Goal: Task Accomplishment & Management: Manage account settings

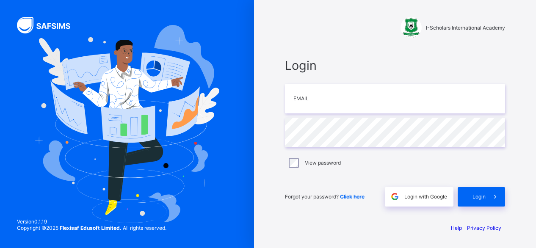
type input "**********"
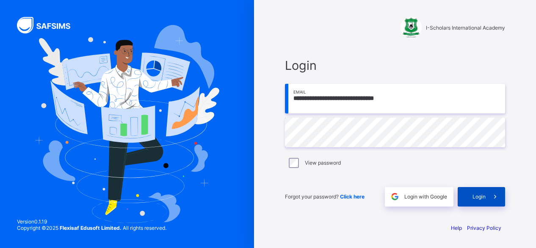
click at [477, 197] on span "Login" at bounding box center [478, 196] width 13 height 6
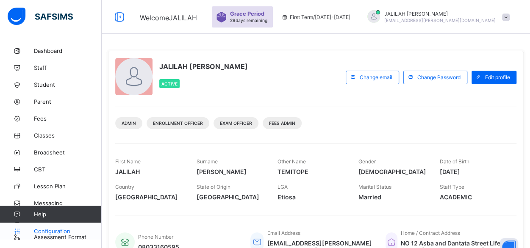
click at [54, 231] on span "Configuration" at bounding box center [67, 231] width 67 height 7
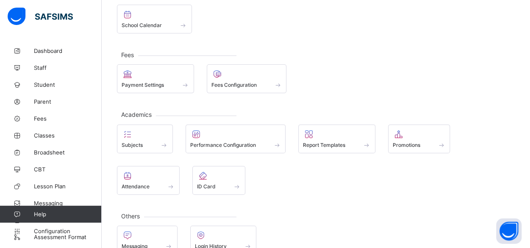
scroll to position [110, 0]
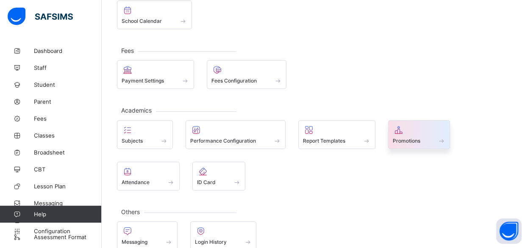
click at [406, 137] on div "Promotions" at bounding box center [418, 140] width 53 height 7
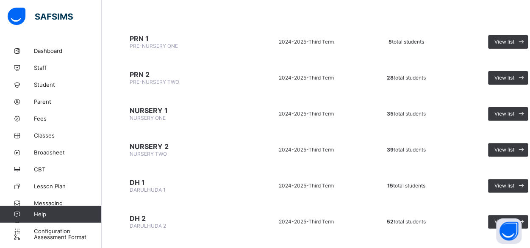
scroll to position [84, 0]
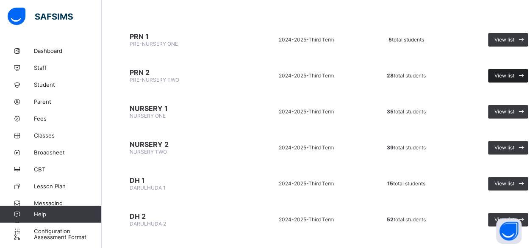
click at [510, 73] on span "View list" at bounding box center [504, 75] width 20 height 6
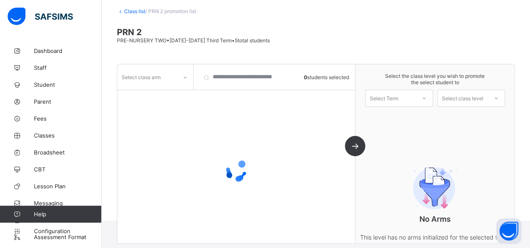
scroll to position [57, 0]
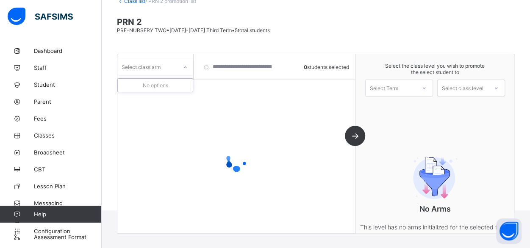
click at [184, 67] on icon at bounding box center [184, 67] width 5 height 8
click at [186, 64] on icon at bounding box center [184, 67] width 5 height 8
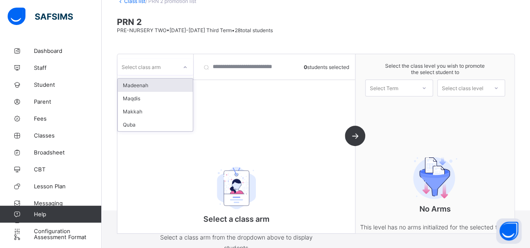
click at [186, 64] on icon at bounding box center [184, 67] width 5 height 8
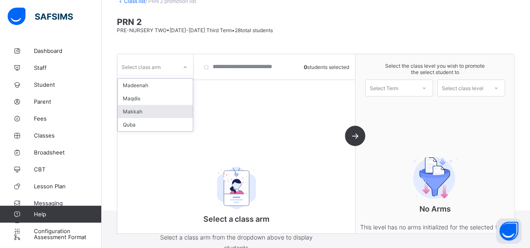
click at [144, 111] on div "Makkah" at bounding box center [155, 111] width 75 height 13
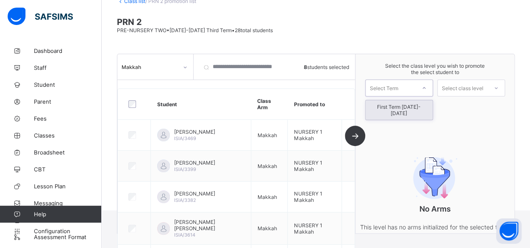
click at [414, 84] on div "Select Term" at bounding box center [390, 88] width 50 height 12
click at [413, 105] on div "First Term 2025-2026" at bounding box center [398, 109] width 67 height 19
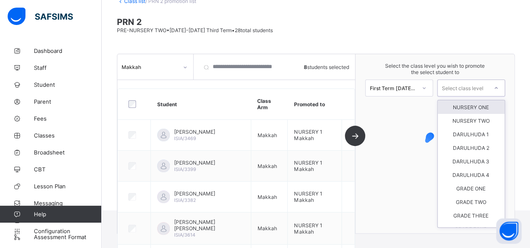
click at [483, 88] on div "Select class level" at bounding box center [461, 88] width 41 height 17
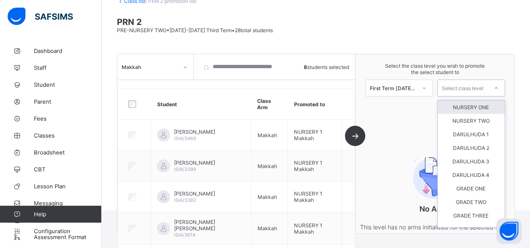
click at [481, 104] on div "NURSERY ONE" at bounding box center [470, 107] width 67 height 14
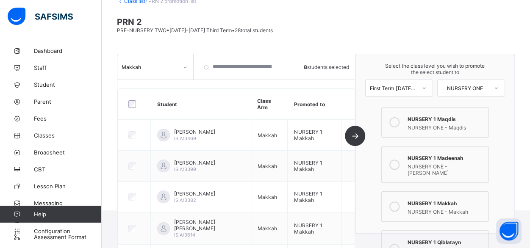
click at [396, 244] on icon at bounding box center [394, 249] width 10 height 10
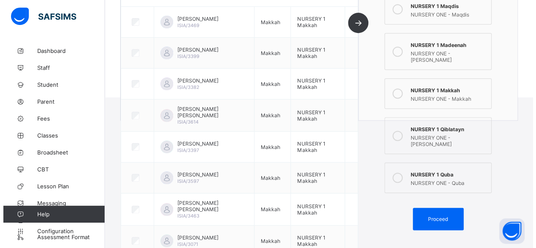
scroll to position [174, 0]
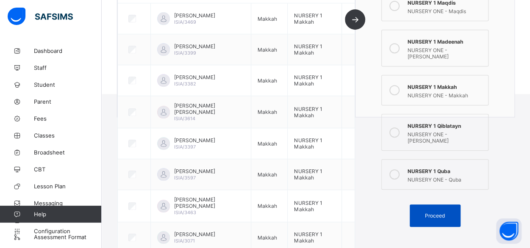
click at [433, 212] on span "Proceed" at bounding box center [435, 215] width 20 height 6
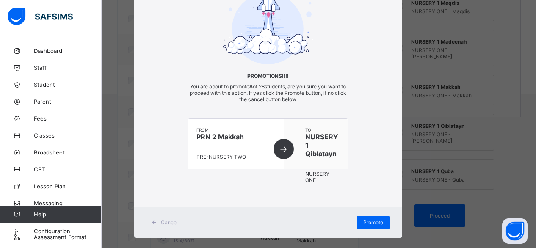
scroll to position [68, 0]
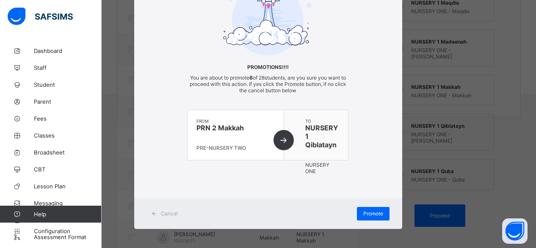
click at [367, 210] on span "Promote" at bounding box center [373, 213] width 20 height 6
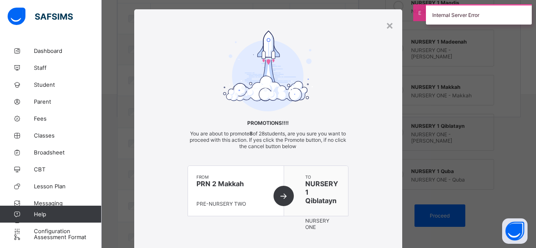
scroll to position [0, 0]
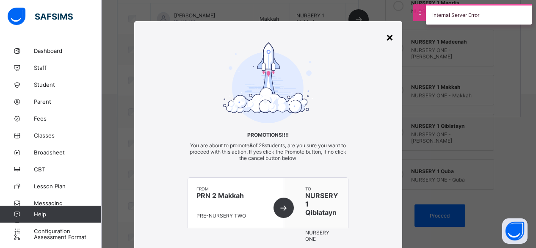
click at [386, 38] on div "×" at bounding box center [390, 37] width 8 height 14
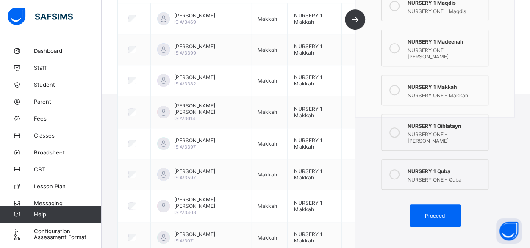
click at [399, 169] on icon at bounding box center [394, 174] width 10 height 10
click at [439, 212] on span "Proceed" at bounding box center [435, 215] width 20 height 6
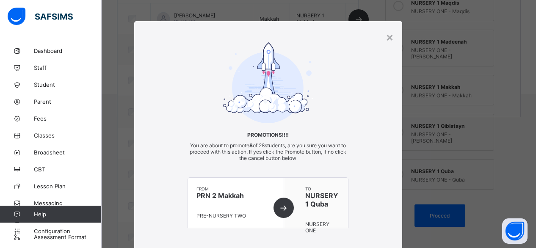
scroll to position [68, 0]
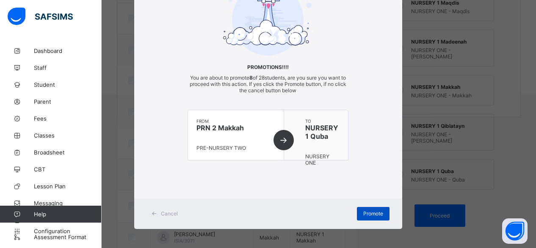
click at [370, 212] on span "Promote" at bounding box center [373, 213] width 20 height 6
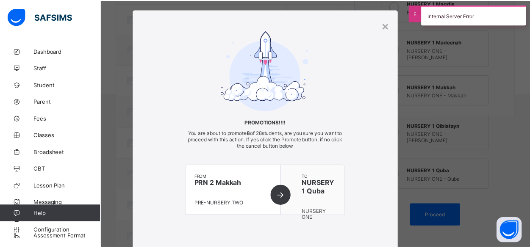
scroll to position [0, 0]
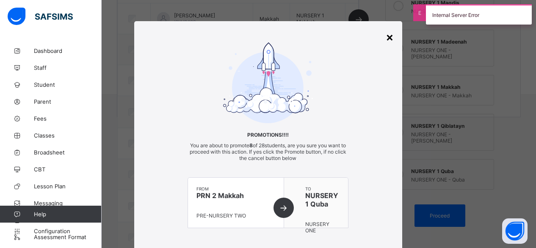
click at [389, 37] on div "×" at bounding box center [390, 37] width 8 height 14
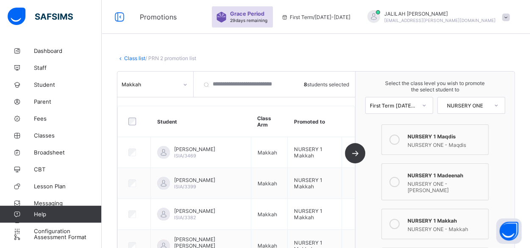
click at [130, 58] on link "Class list" at bounding box center [134, 58] width 21 height 6
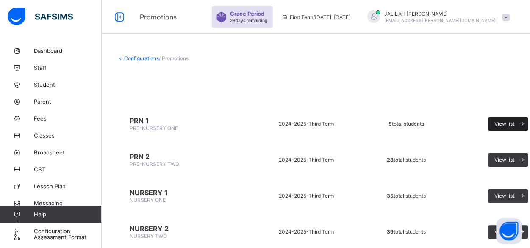
click at [505, 122] on span "View list" at bounding box center [504, 124] width 20 height 6
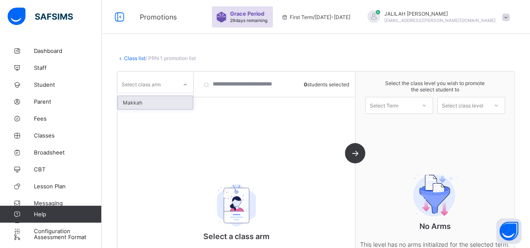
click at [185, 86] on icon at bounding box center [184, 84] width 5 height 8
click at [171, 99] on div "Makkah" at bounding box center [155, 102] width 75 height 13
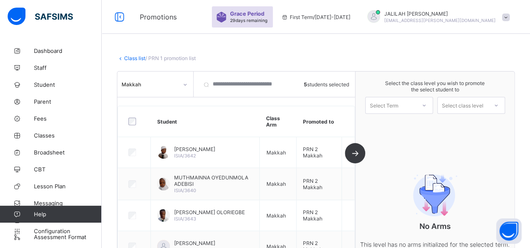
click at [424, 103] on div at bounding box center [423, 105] width 15 height 14
click at [407, 123] on div "First Term 2025-2026" at bounding box center [398, 127] width 67 height 19
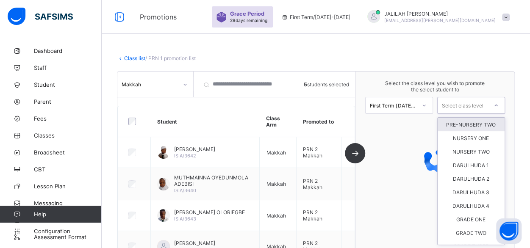
click at [479, 105] on div "Select class level" at bounding box center [461, 105] width 41 height 17
click at [476, 124] on div "PRE-NURSERY TWO" at bounding box center [470, 125] width 67 height 14
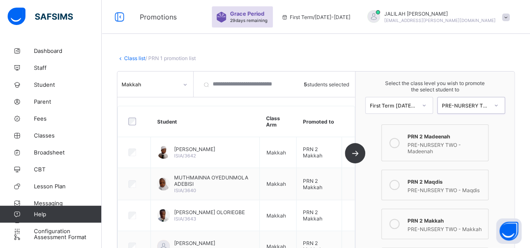
click at [398, 183] on icon at bounding box center [394, 185] width 10 height 10
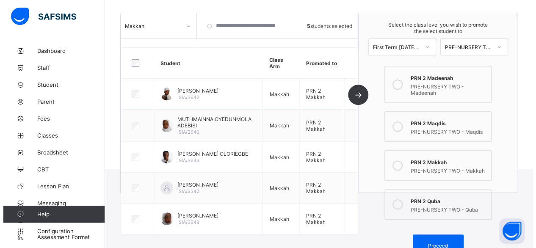
scroll to position [100, 0]
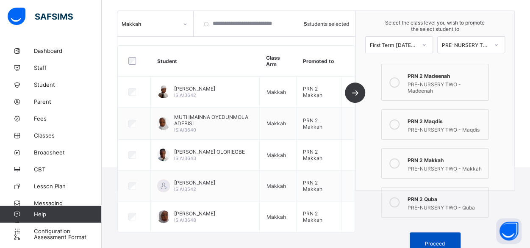
click at [436, 240] on div "Proceed" at bounding box center [434, 243] width 51 height 22
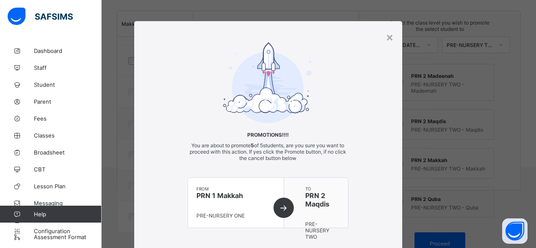
scroll to position [68, 0]
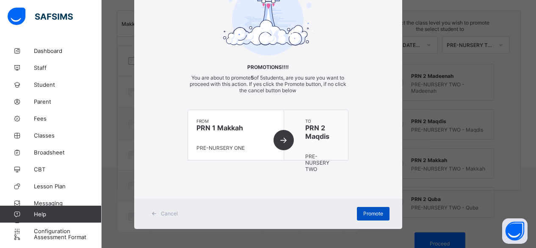
click at [365, 210] on span "Promote" at bounding box center [373, 213] width 20 height 6
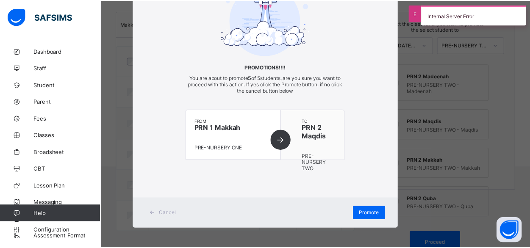
scroll to position [0, 0]
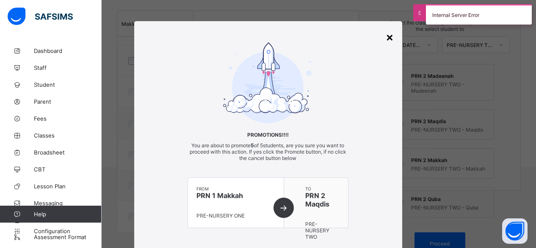
click at [389, 37] on div "×" at bounding box center [390, 37] width 8 height 14
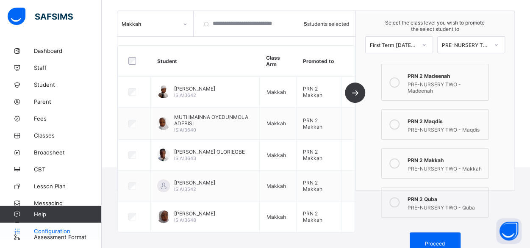
click at [49, 230] on span "Configuration" at bounding box center [67, 231] width 67 height 7
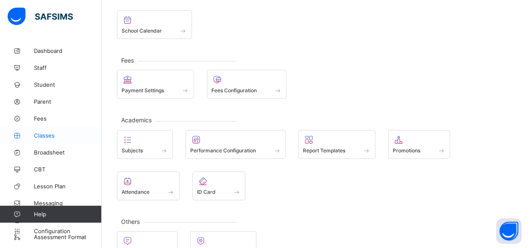
click at [47, 135] on span "Classes" at bounding box center [68, 135] width 68 height 7
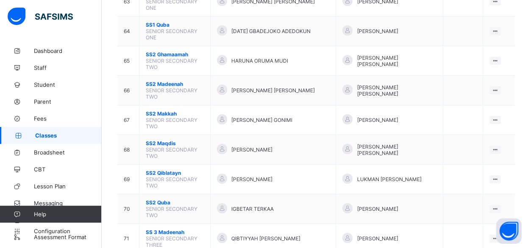
scroll to position [1650, 0]
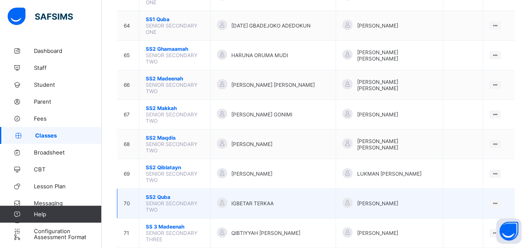
click at [156, 194] on span "SS2 Quba" at bounding box center [175, 197] width 58 height 6
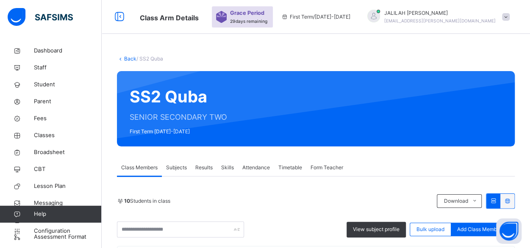
click at [128, 60] on link "Back" at bounding box center [130, 58] width 12 height 6
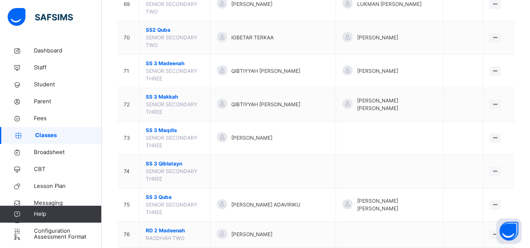
scroll to position [2044, 0]
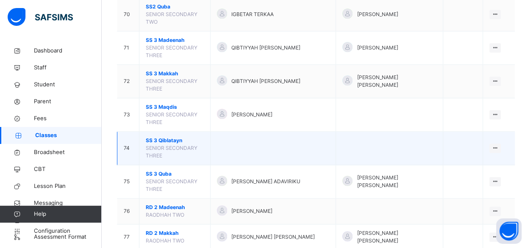
click at [158, 137] on span "SS 3 Qiblatayn" at bounding box center [175, 141] width 58 height 8
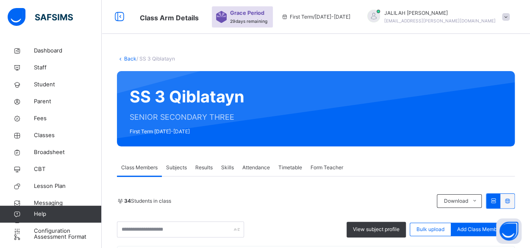
click at [127, 58] on link "Back" at bounding box center [130, 58] width 12 height 6
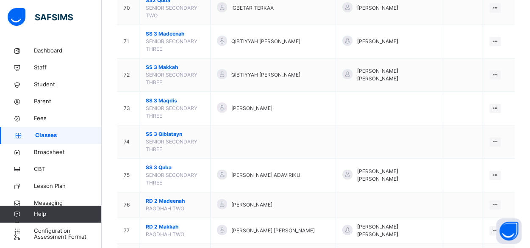
scroll to position [2067, 0]
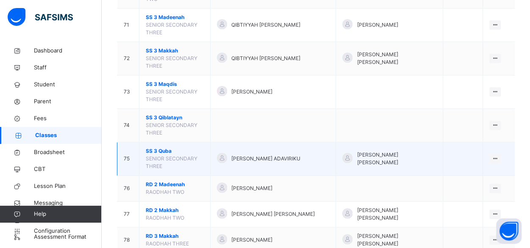
click at [155, 147] on span "SS 3 Quba" at bounding box center [175, 151] width 58 height 8
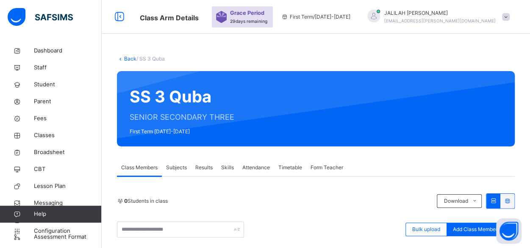
click at [125, 57] on link "Back" at bounding box center [130, 58] width 12 height 6
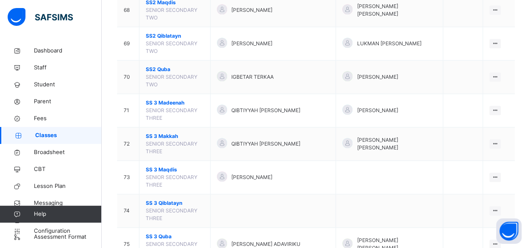
scroll to position [1985, 0]
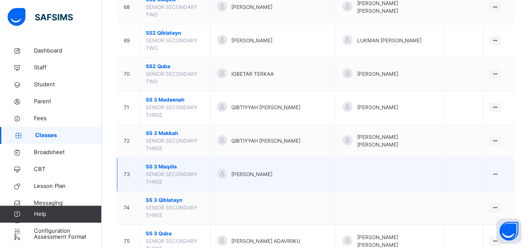
click at [149, 163] on span "SS 3 Maqdis" at bounding box center [175, 167] width 58 height 8
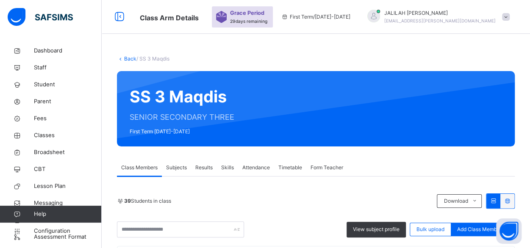
click at [125, 57] on link "Back" at bounding box center [130, 58] width 12 height 6
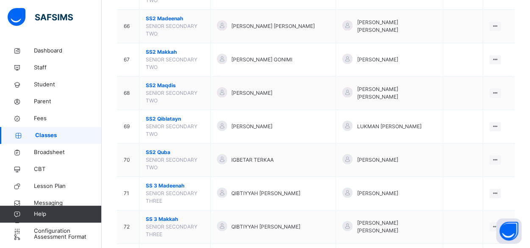
scroll to position [1881, 0]
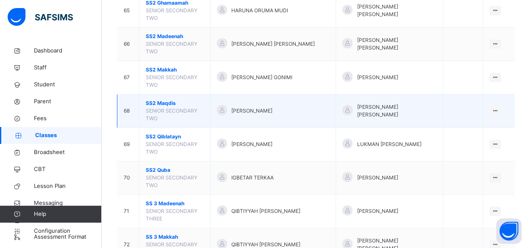
click at [162, 99] on span "SS2 Maqdis" at bounding box center [175, 103] width 58 height 8
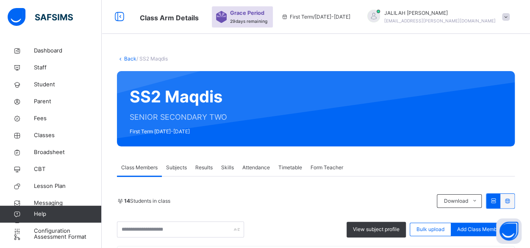
click at [126, 58] on link "Back" at bounding box center [130, 58] width 12 height 6
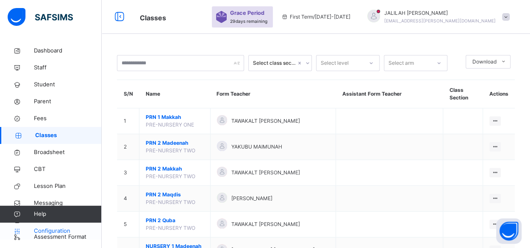
click at [62, 231] on span "Configuration" at bounding box center [67, 231] width 67 height 8
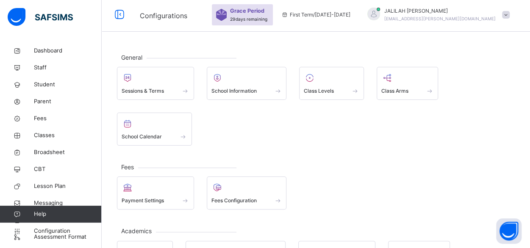
scroll to position [2, 0]
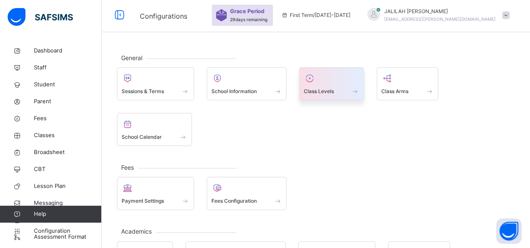
click at [317, 77] on div at bounding box center [330, 78] width 55 height 13
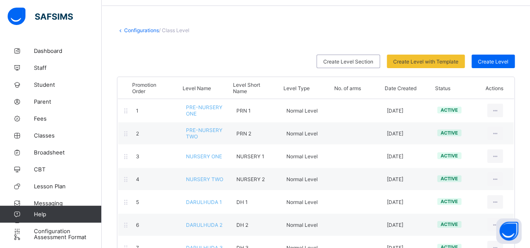
scroll to position [25, 0]
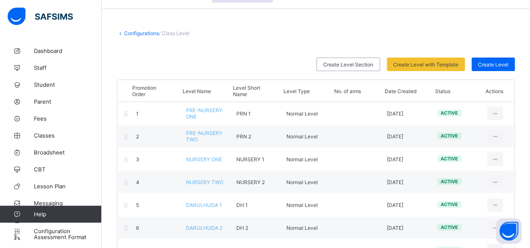
click at [149, 31] on link "Configurations" at bounding box center [141, 33] width 35 height 6
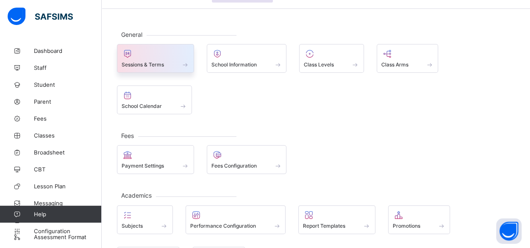
click at [160, 61] on div "Sessions & Terms" at bounding box center [155, 64] width 68 height 7
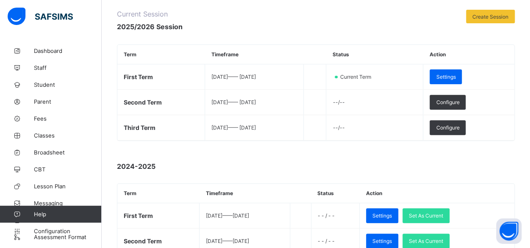
scroll to position [114, 0]
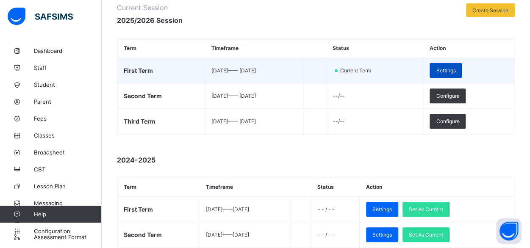
click at [460, 65] on div "Settings" at bounding box center [445, 70] width 32 height 15
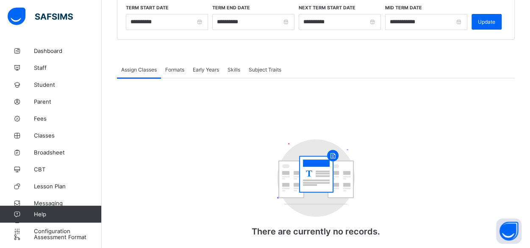
click at [236, 66] on span "Skills" at bounding box center [233, 69] width 13 height 6
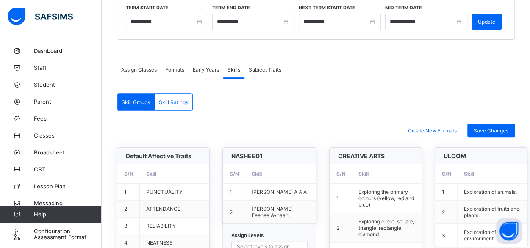
click at [142, 69] on span "Assign Classes" at bounding box center [139, 69] width 36 height 6
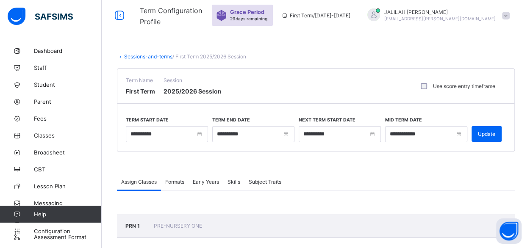
scroll to position [6, 0]
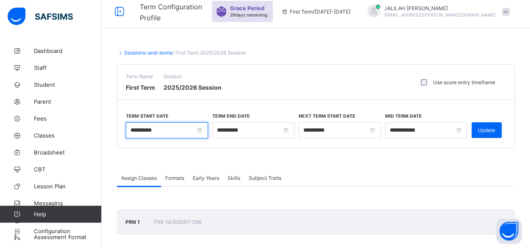
click at [158, 127] on input "**********" at bounding box center [167, 130] width 82 height 16
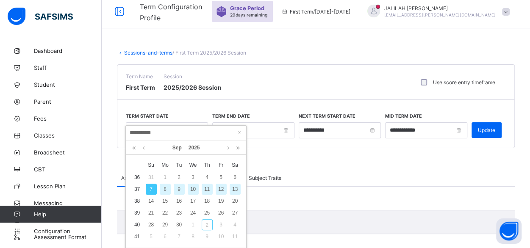
click at [164, 188] on div "8" at bounding box center [165, 189] width 11 height 11
type input "**********"
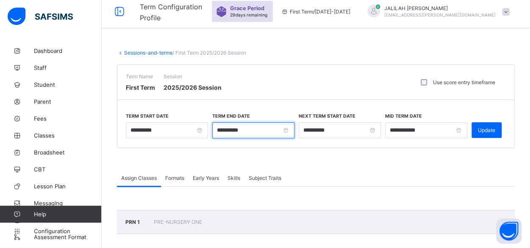
click at [262, 130] on input "**********" at bounding box center [253, 130] width 82 height 16
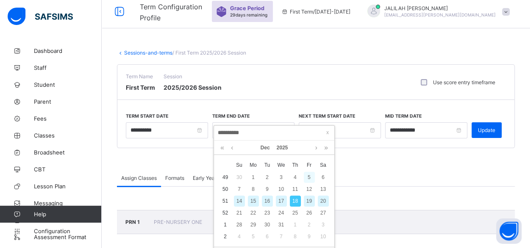
click at [310, 177] on div "5" at bounding box center [308, 177] width 11 height 11
type input "**********"
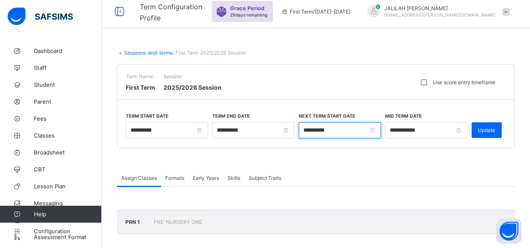
click at [368, 127] on input "**********" at bounding box center [339, 130] width 82 height 16
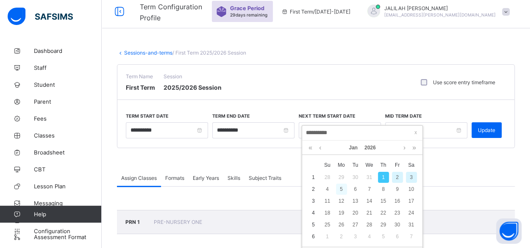
click at [341, 189] on div "5" at bounding box center [341, 189] width 11 height 11
type input "**********"
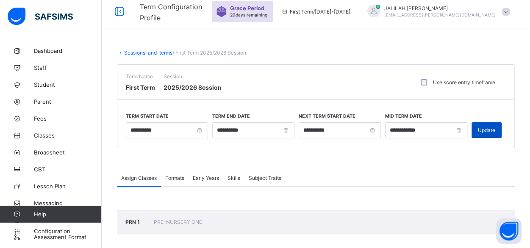
click at [494, 128] on span "Update" at bounding box center [485, 130] width 17 height 6
click at [44, 229] on span "Configuration" at bounding box center [67, 231] width 67 height 7
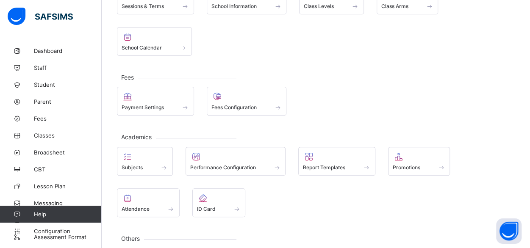
scroll to position [91, 0]
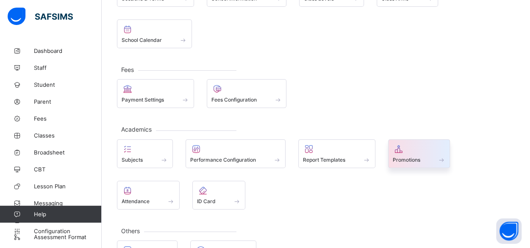
click at [412, 157] on span "Promotions" at bounding box center [406, 160] width 28 height 6
